Goal: Task Accomplishment & Management: Complete application form

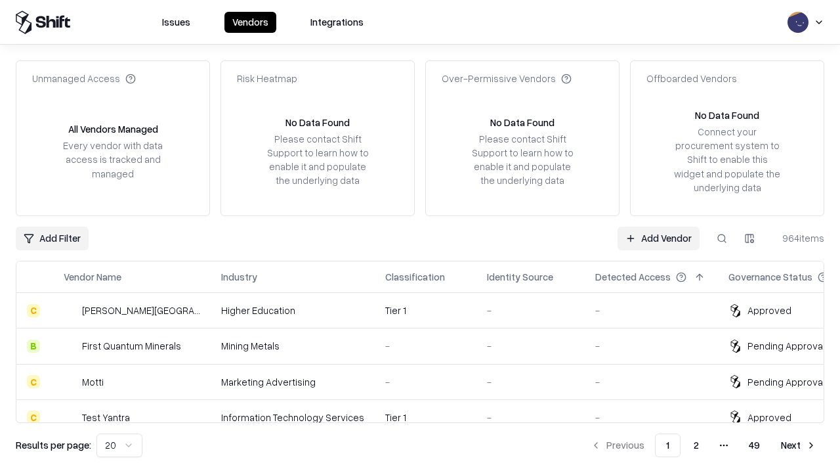
click at [658, 238] on link "Add Vendor" at bounding box center [659, 238] width 82 height 24
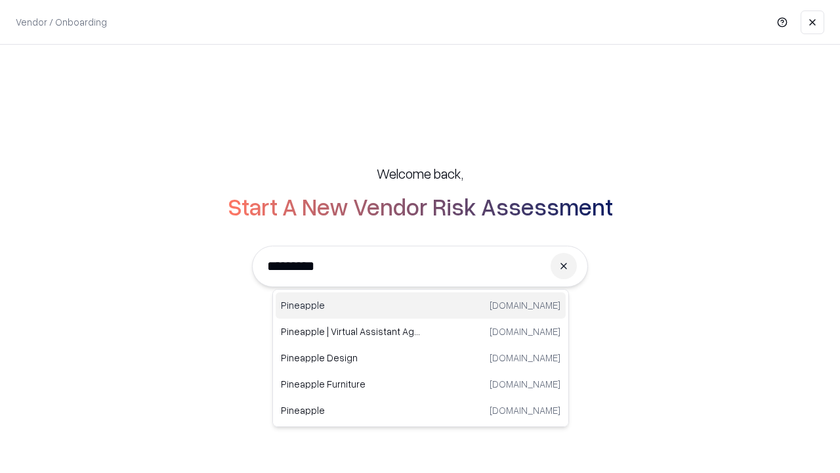
click at [421, 305] on div "Pineapple [DOMAIN_NAME]" at bounding box center [421, 305] width 290 height 26
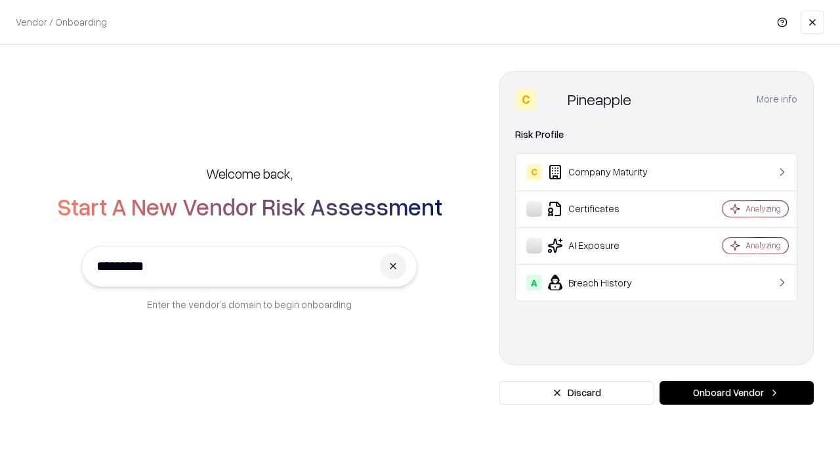
type input "*********"
click at [736, 392] on button "Onboard Vendor" at bounding box center [737, 393] width 154 height 24
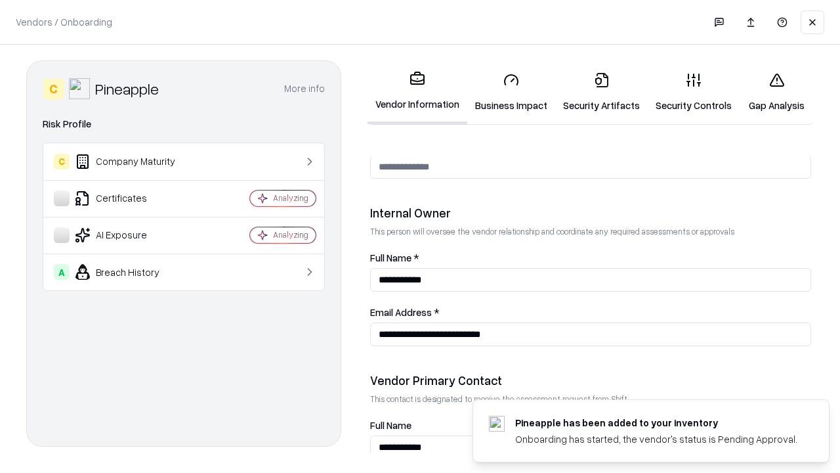
scroll to position [680, 0]
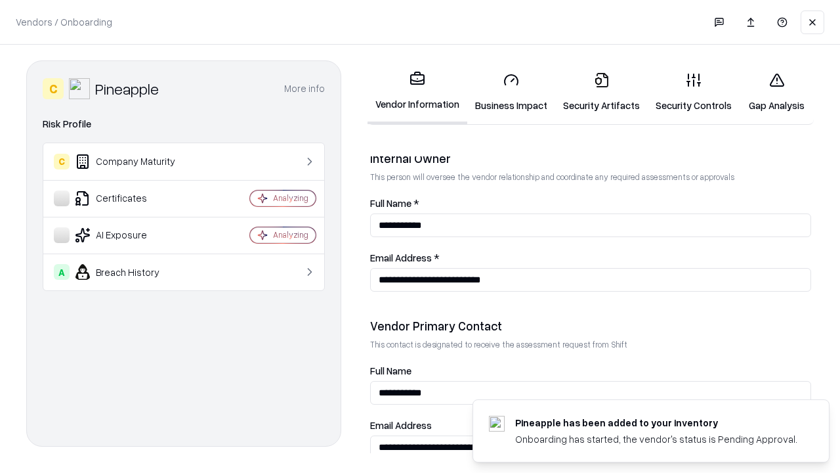
click at [511, 92] on link "Business Impact" at bounding box center [511, 92] width 88 height 61
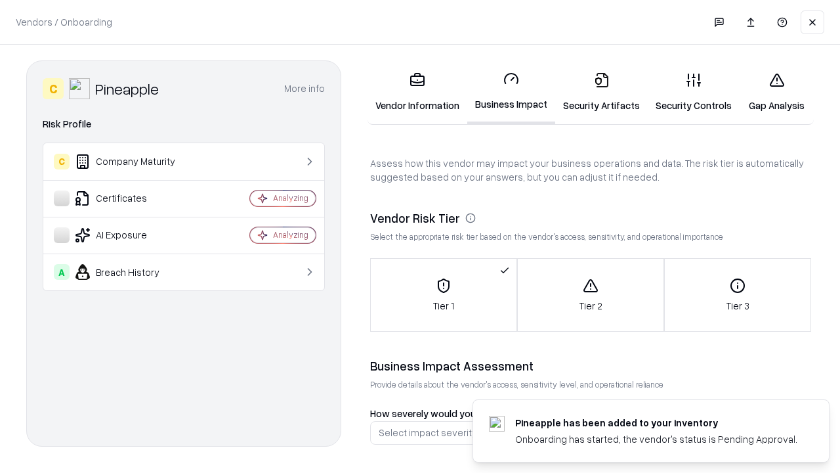
click at [601, 92] on link "Security Artifacts" at bounding box center [601, 92] width 93 height 61
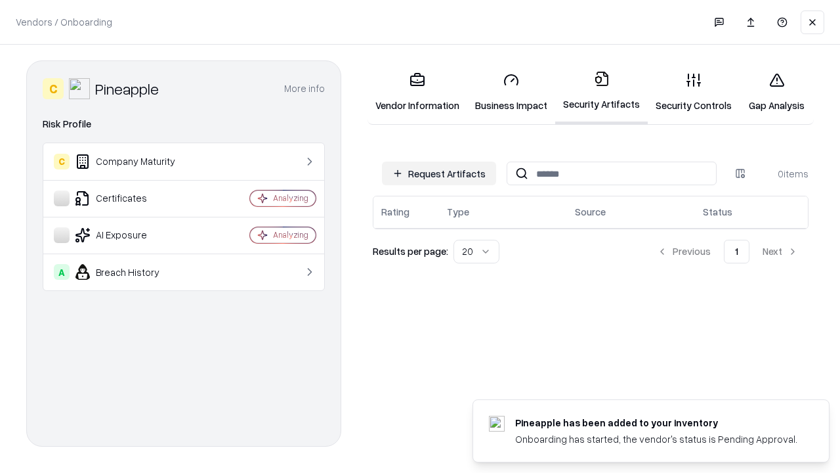
click at [439, 173] on button "Request Artifacts" at bounding box center [439, 173] width 114 height 24
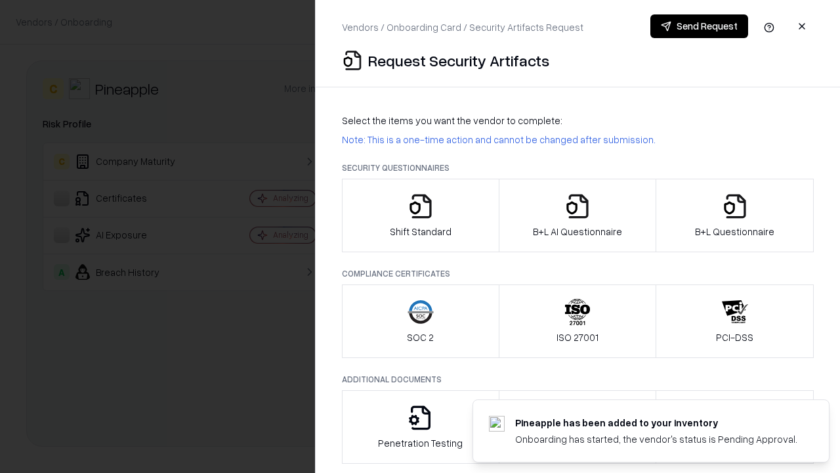
click at [420, 215] on icon "button" at bounding box center [421, 206] width 26 height 26
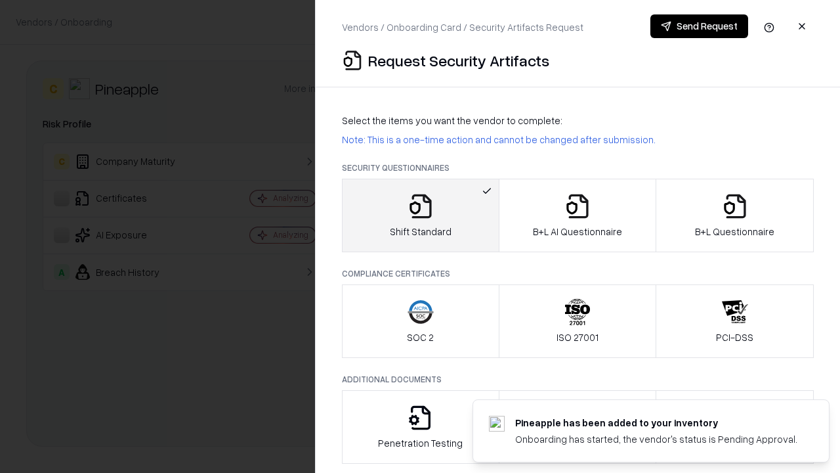
click at [699, 26] on button "Send Request" at bounding box center [699, 26] width 98 height 24
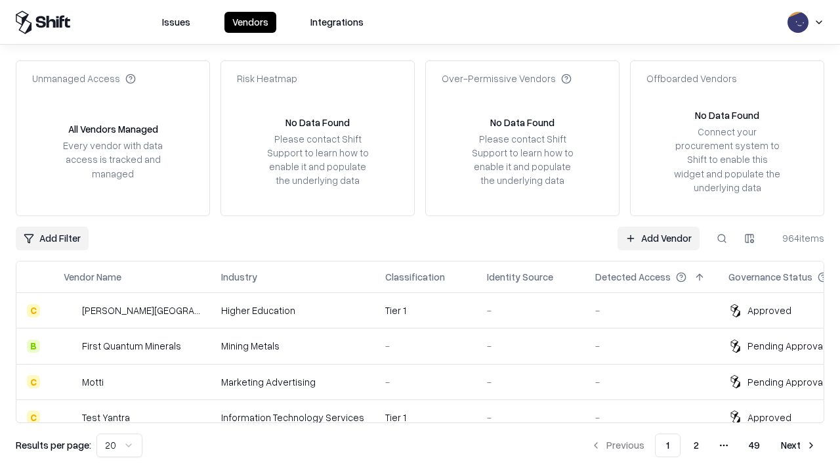
click at [658, 238] on link "Add Vendor" at bounding box center [659, 238] width 82 height 24
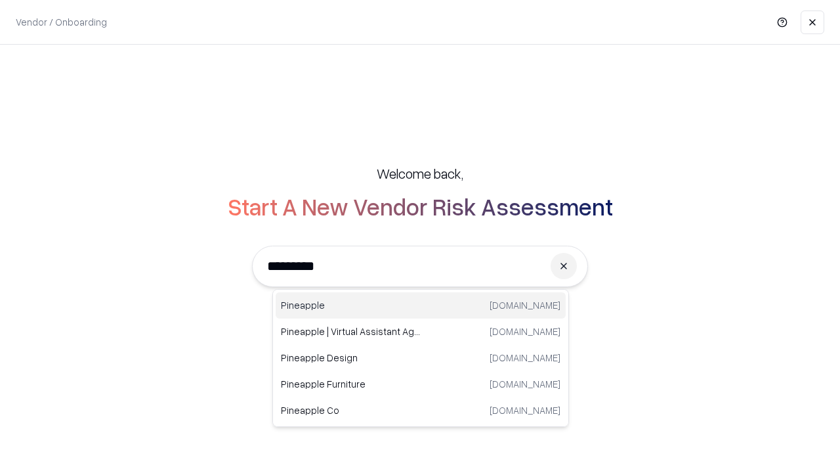
click at [421, 305] on div "Pineapple [DOMAIN_NAME]" at bounding box center [421, 305] width 290 height 26
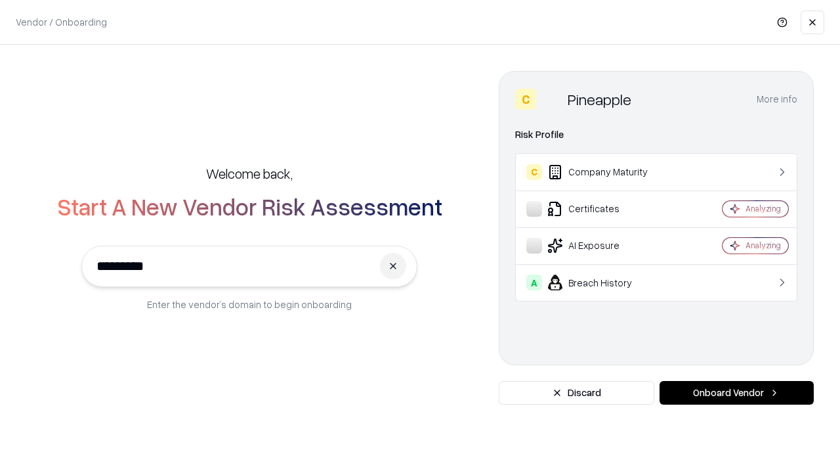
type input "*********"
click at [736, 392] on button "Onboard Vendor" at bounding box center [737, 393] width 154 height 24
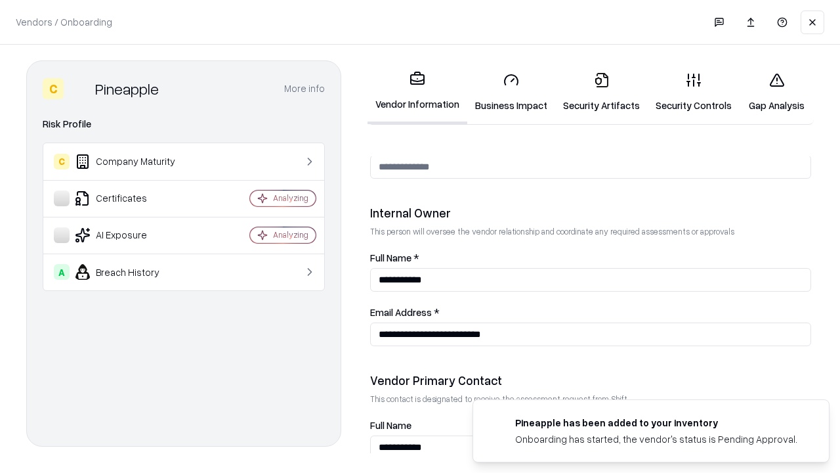
scroll to position [680, 0]
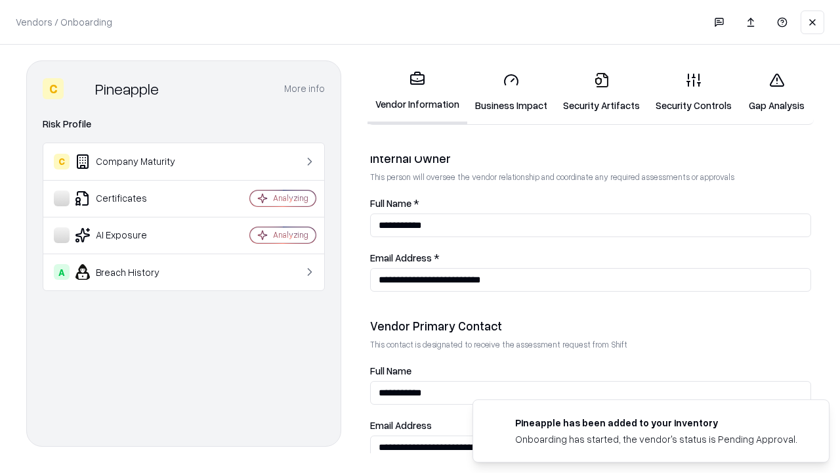
click at [776, 92] on link "Gap Analysis" at bounding box center [777, 92] width 74 height 61
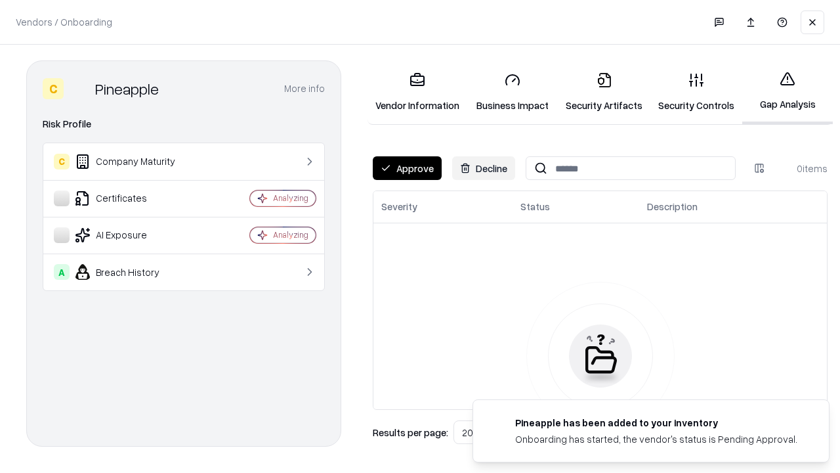
click at [407, 168] on button "Approve" at bounding box center [407, 168] width 69 height 24
